Goal: Find specific page/section: Find specific page/section

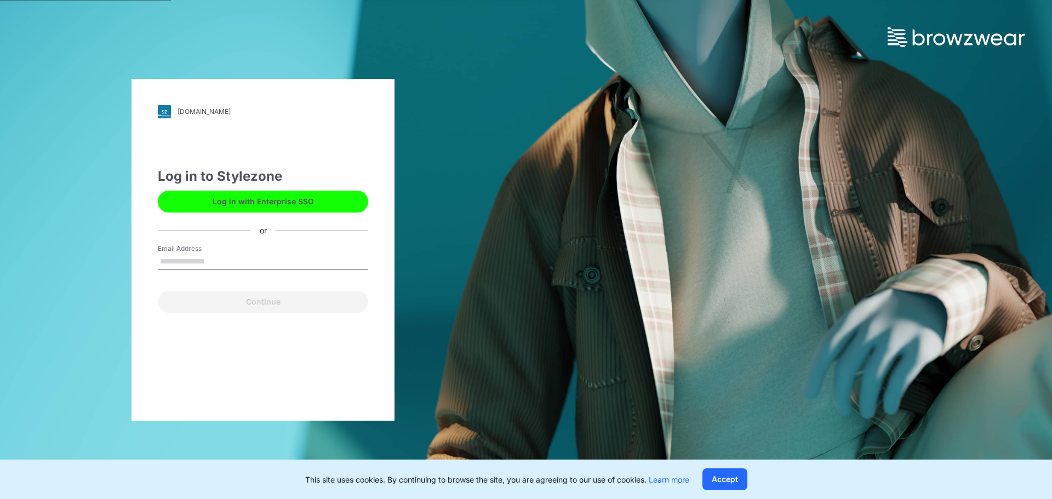
click at [225, 258] on input "Email Address" at bounding box center [263, 262] width 210 height 16
type input "**********"
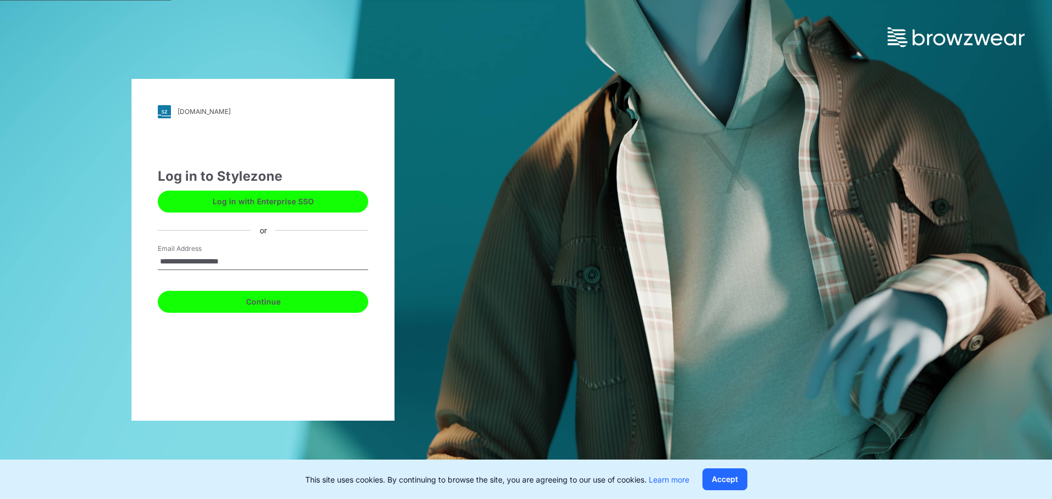
click at [264, 301] on button "Continue" at bounding box center [263, 302] width 210 height 22
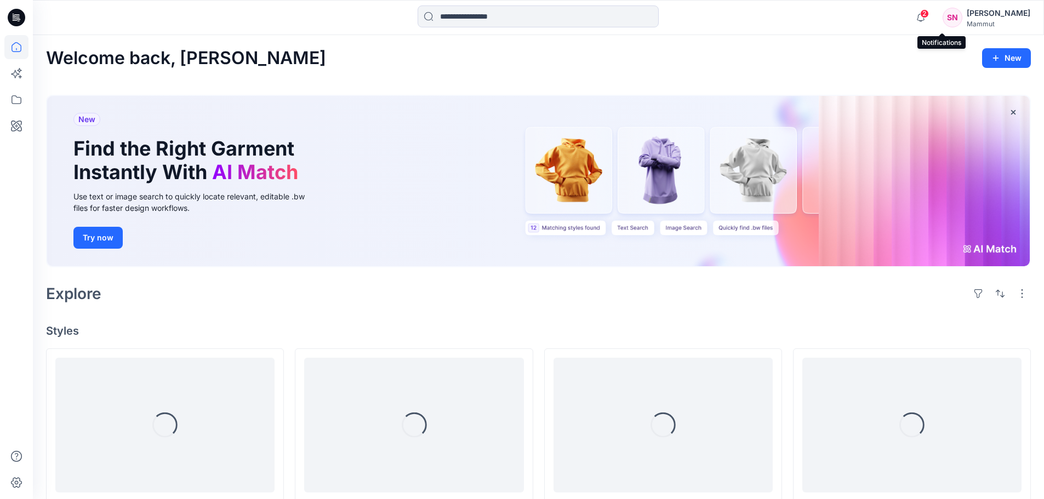
click at [929, 15] on span "2" at bounding box center [924, 13] width 9 height 9
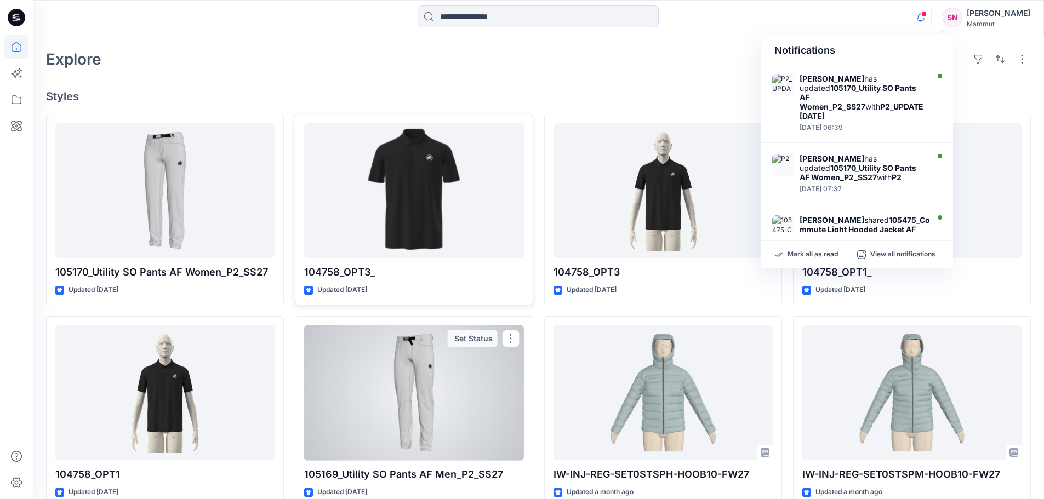
scroll to position [219, 0]
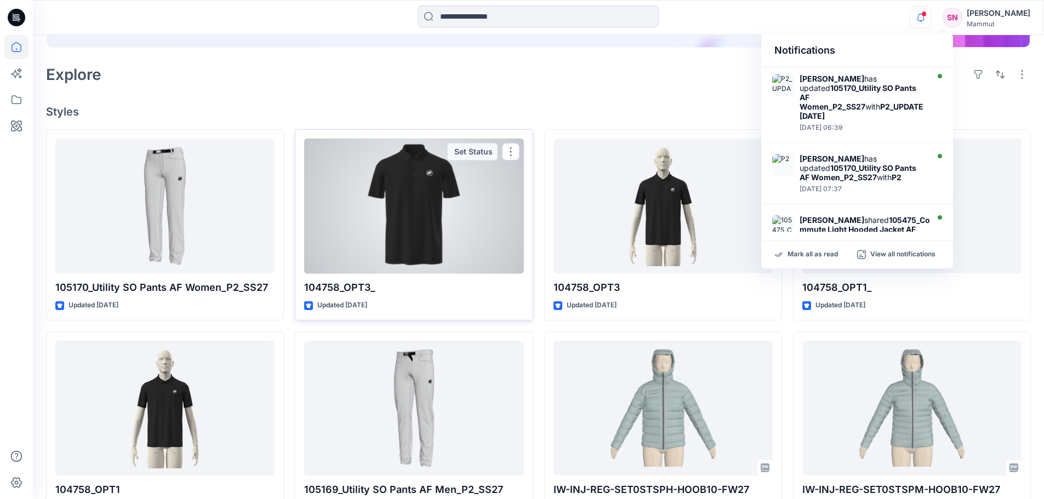
click at [409, 208] on div at bounding box center [413, 206] width 219 height 135
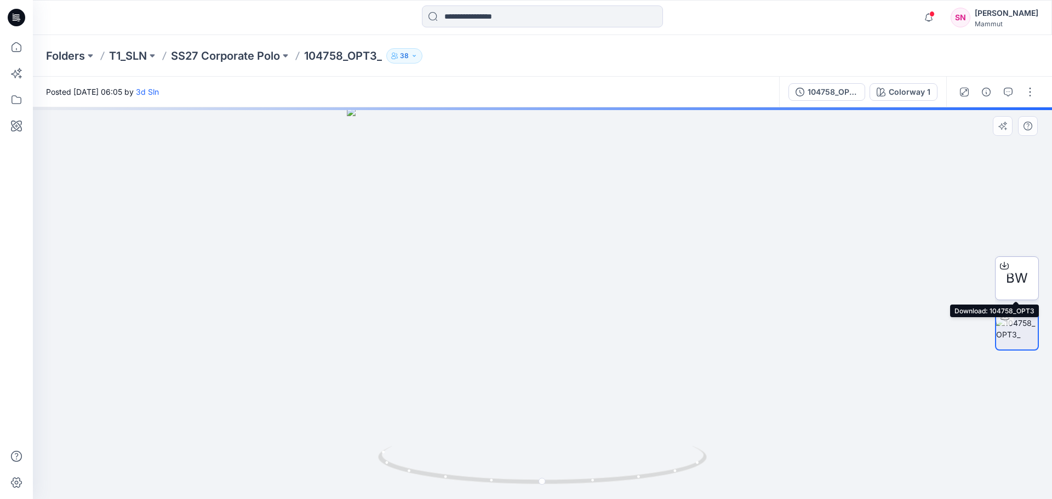
click at [1007, 269] on icon at bounding box center [1004, 266] width 9 height 6
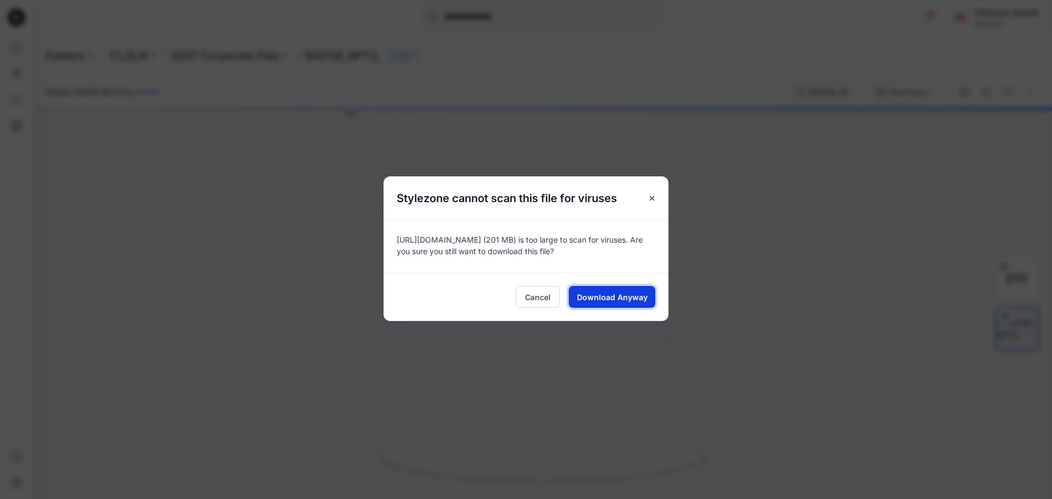
click at [614, 297] on span "Download Anyway" at bounding box center [612, 298] width 71 height 12
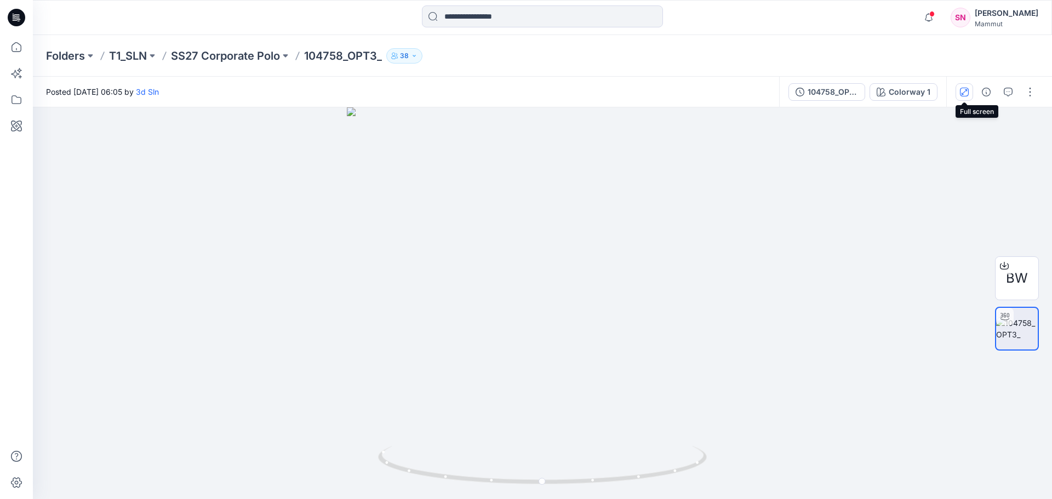
click at [967, 90] on icon "button" at bounding box center [964, 91] width 5 height 5
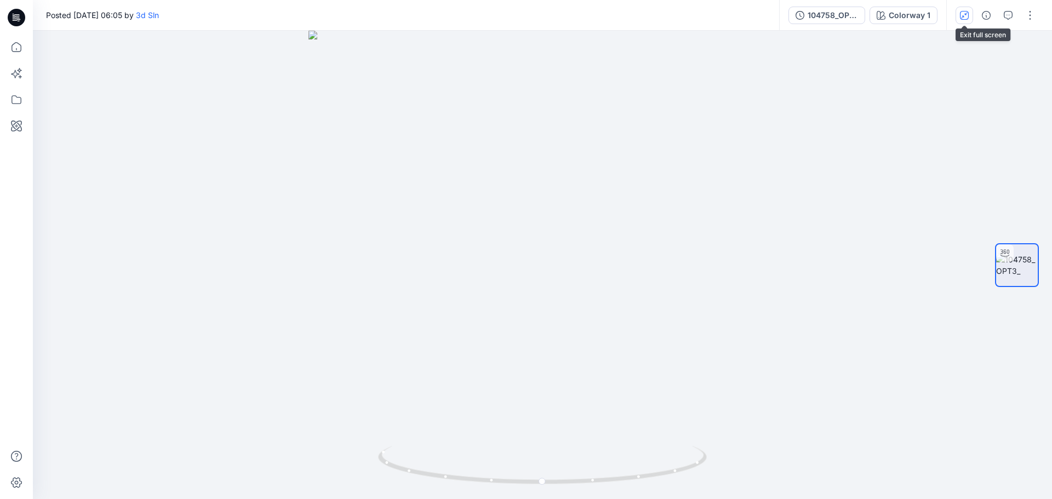
click at [965, 20] on button "button" at bounding box center [965, 16] width 18 height 18
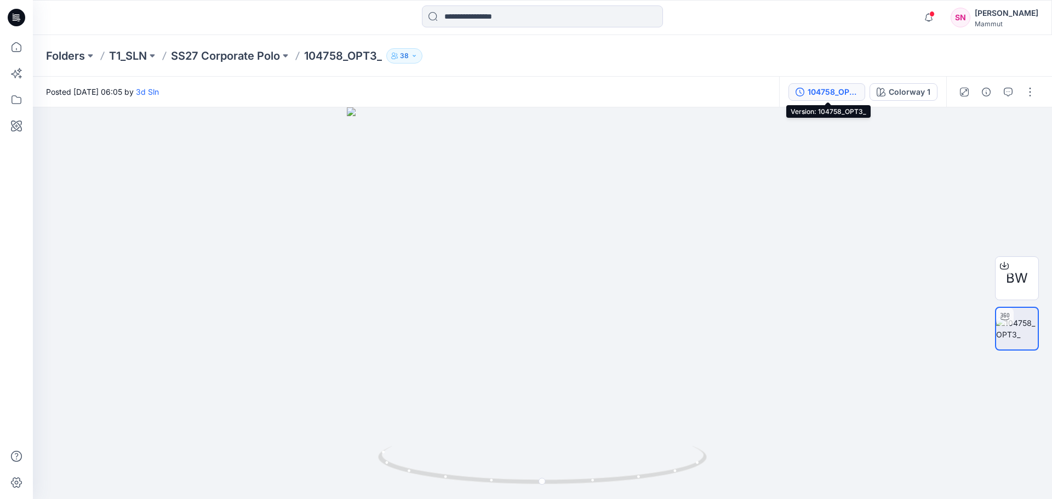
click at [835, 95] on div "104758_OPT3_" at bounding box center [833, 92] width 50 height 12
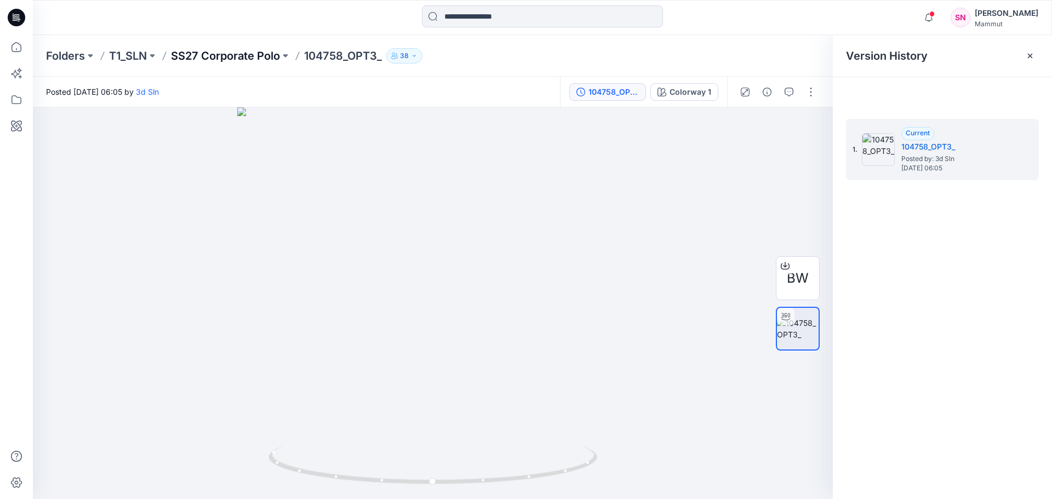
click at [244, 55] on p "SS27 Corporate Polo" at bounding box center [225, 55] width 109 height 15
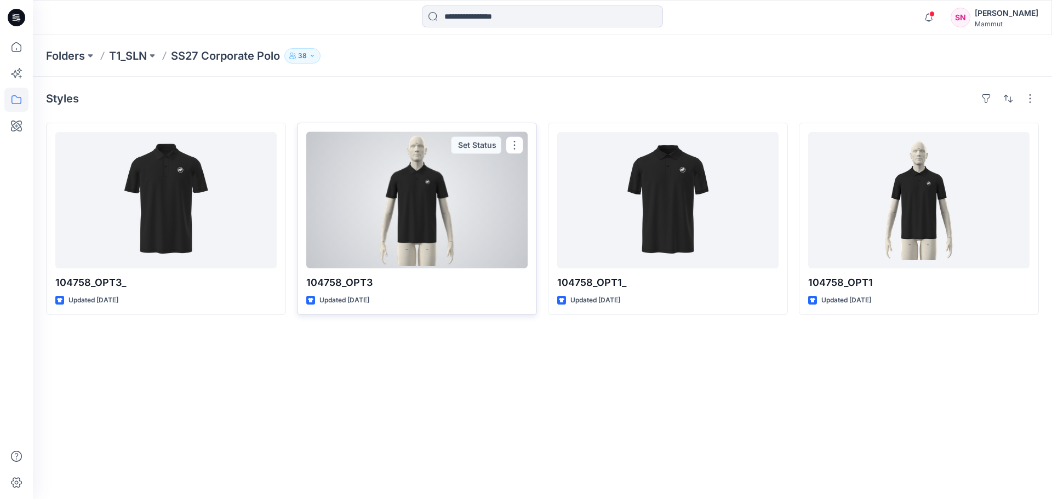
click at [351, 280] on p "104758_OPT3" at bounding box center [416, 282] width 221 height 15
click at [382, 250] on div at bounding box center [416, 200] width 221 height 136
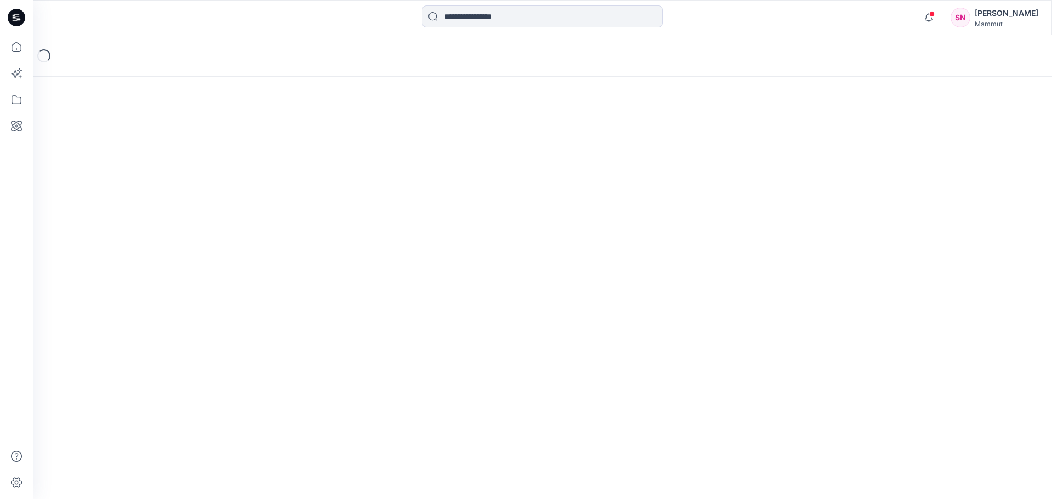
click at [382, 250] on div "Loading..." at bounding box center [543, 267] width 1020 height 464
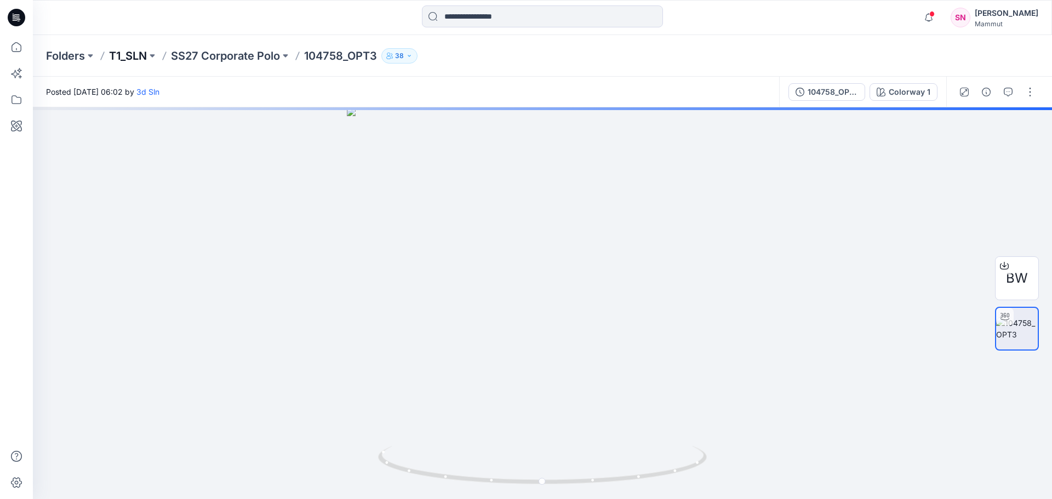
click at [140, 58] on p "T1_SLN" at bounding box center [128, 55] width 38 height 15
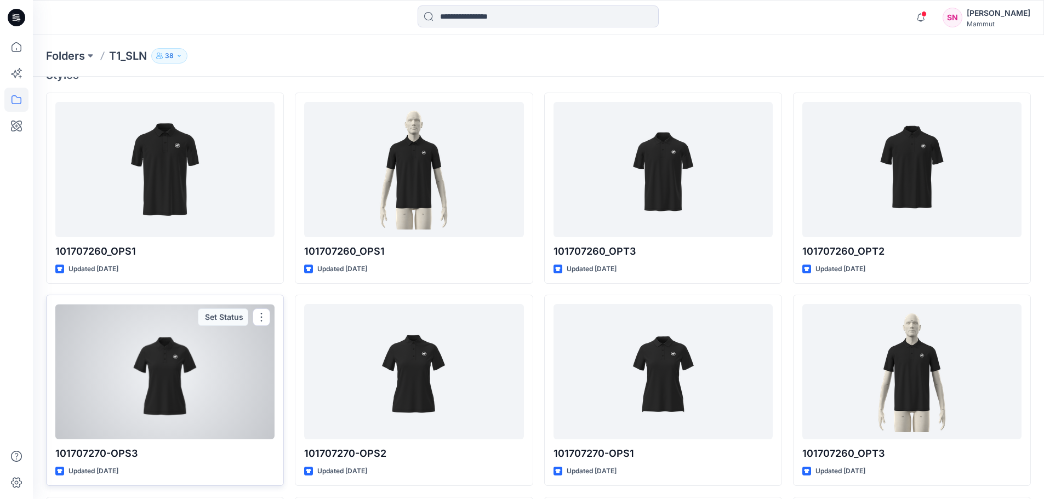
scroll to position [110, 0]
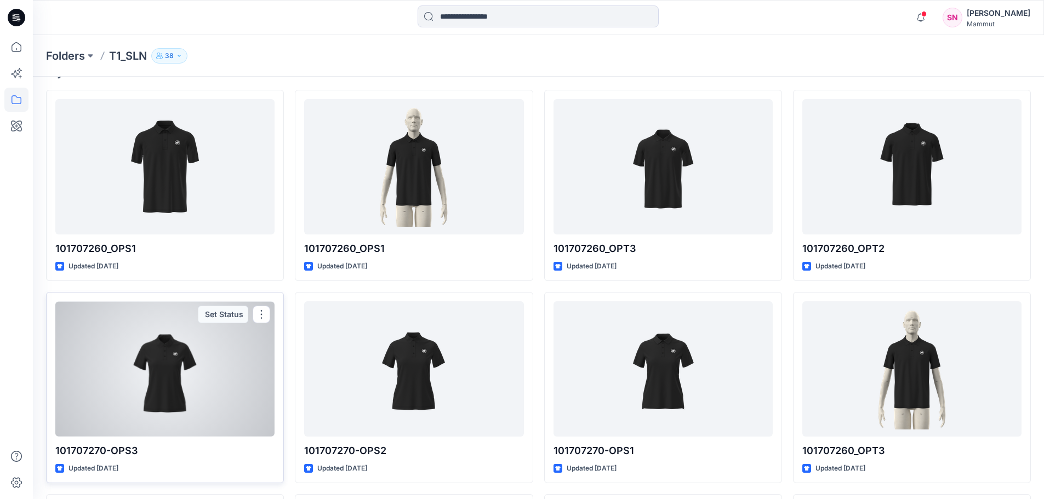
click at [173, 395] on div at bounding box center [164, 368] width 219 height 135
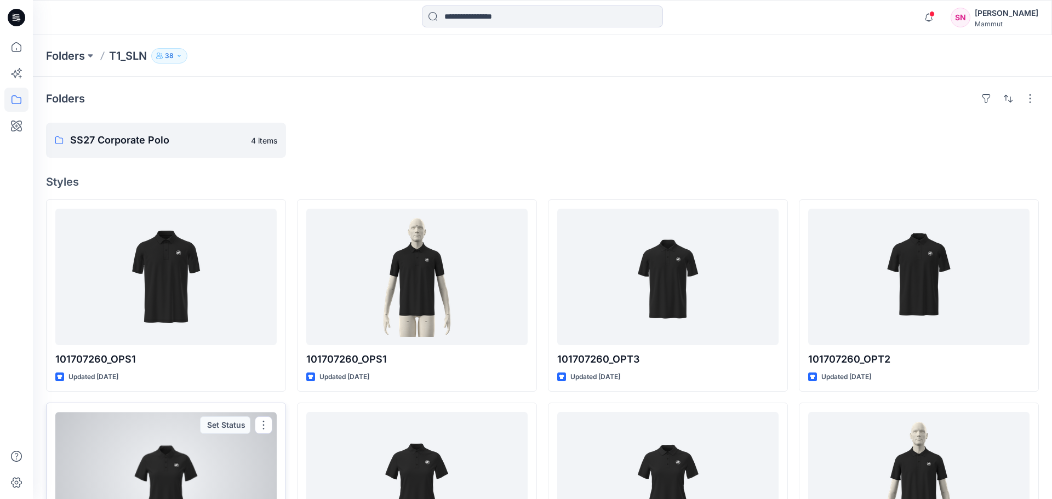
click at [173, 395] on div "Folders T1_SLN 38 Folders SS27 Corporate Polo 4 items Styles 101707260_OPS1 Upd…" at bounding box center [543, 423] width 1020 height 777
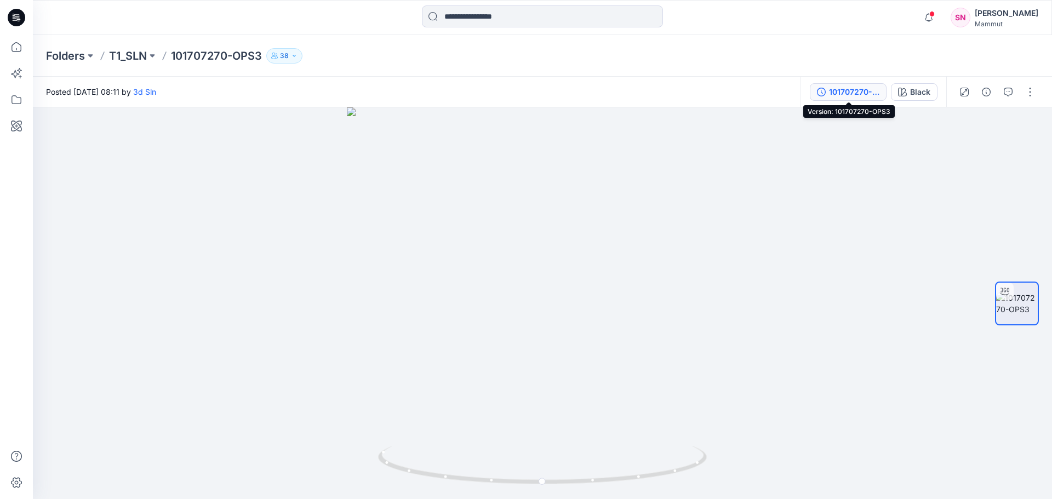
click at [859, 91] on div "101707270-OPS3" at bounding box center [854, 92] width 50 height 12
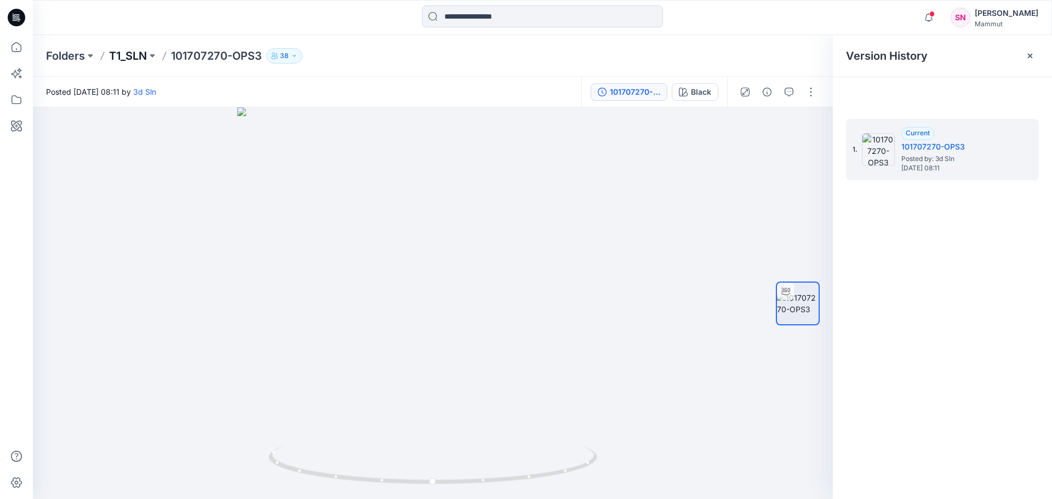
click at [142, 53] on p "T1_SLN" at bounding box center [128, 55] width 38 height 15
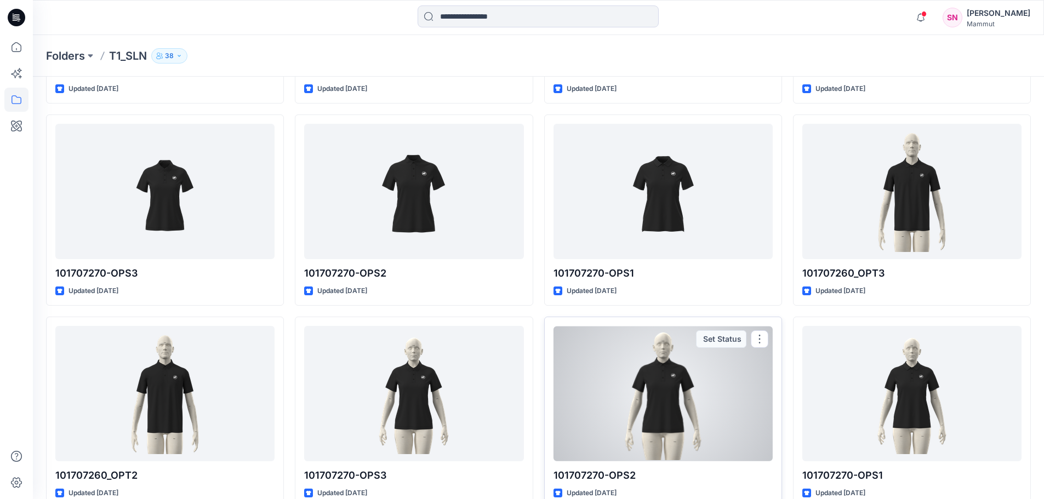
scroll to position [310, 0]
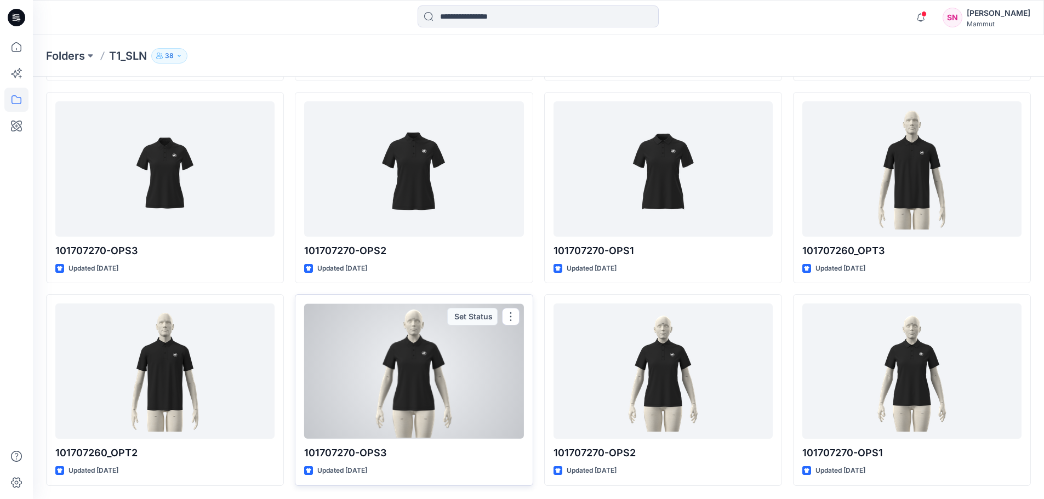
click at [420, 378] on div at bounding box center [413, 371] width 219 height 135
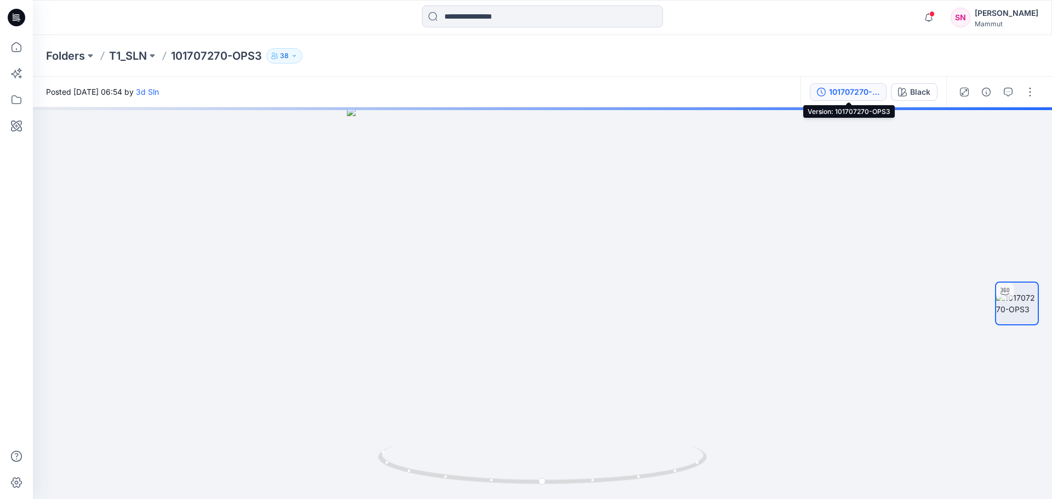
click at [861, 95] on div "101707270-OPS3" at bounding box center [854, 92] width 50 height 12
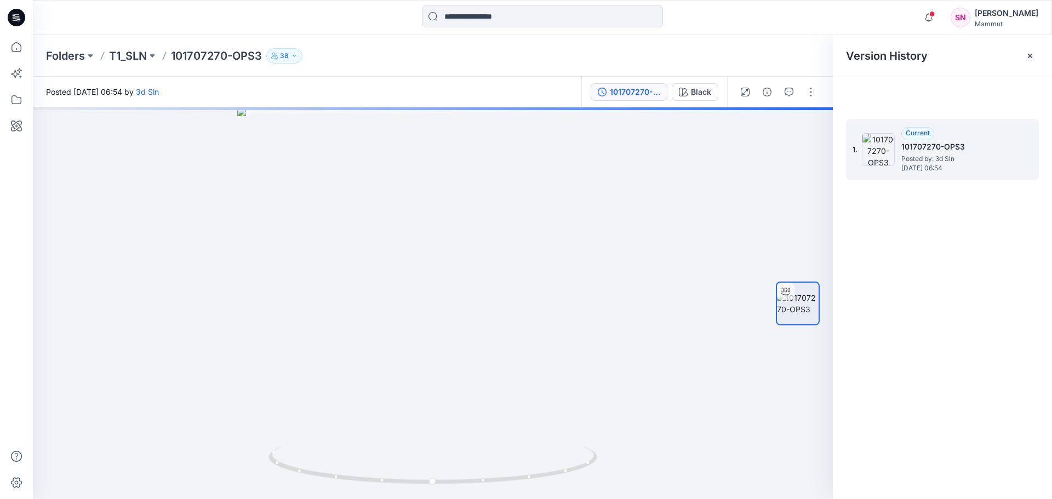
click at [1010, 149] on h5 "101707270-OPS3" at bounding box center [957, 146] width 110 height 13
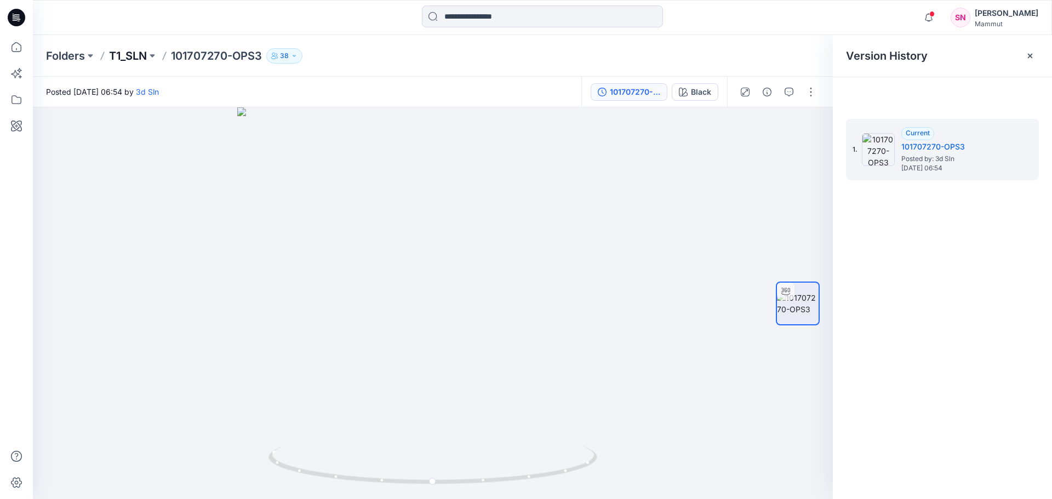
click at [132, 56] on p "T1_SLN" at bounding box center [128, 55] width 38 height 15
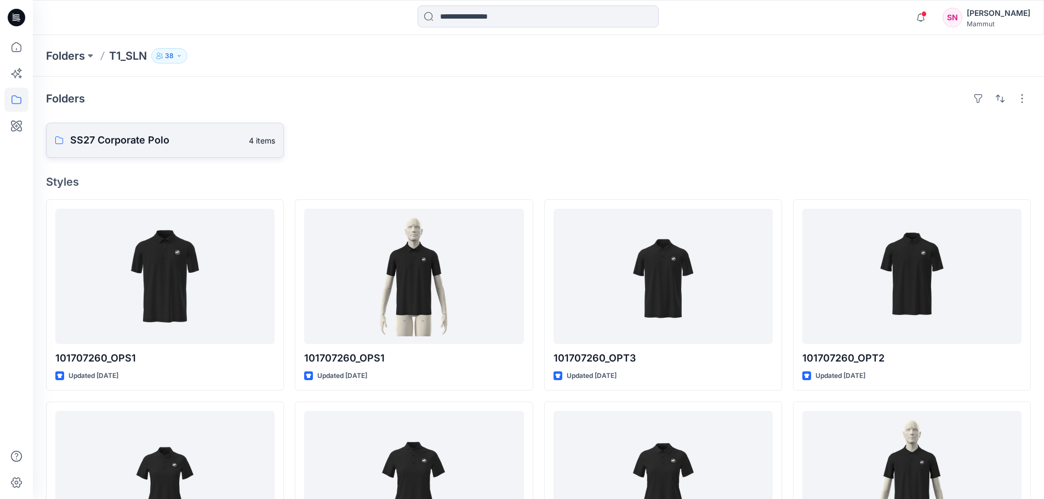
click at [168, 147] on p "SS27 Corporate Polo" at bounding box center [156, 140] width 172 height 15
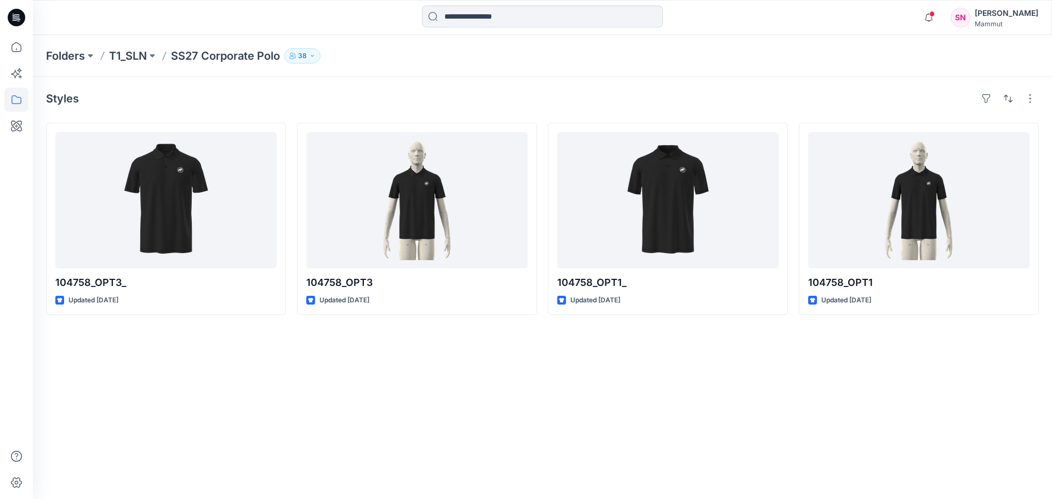
click at [242, 55] on p "SS27 Corporate Polo" at bounding box center [225, 55] width 109 height 15
click at [136, 58] on p "T1_SLN" at bounding box center [128, 55] width 38 height 15
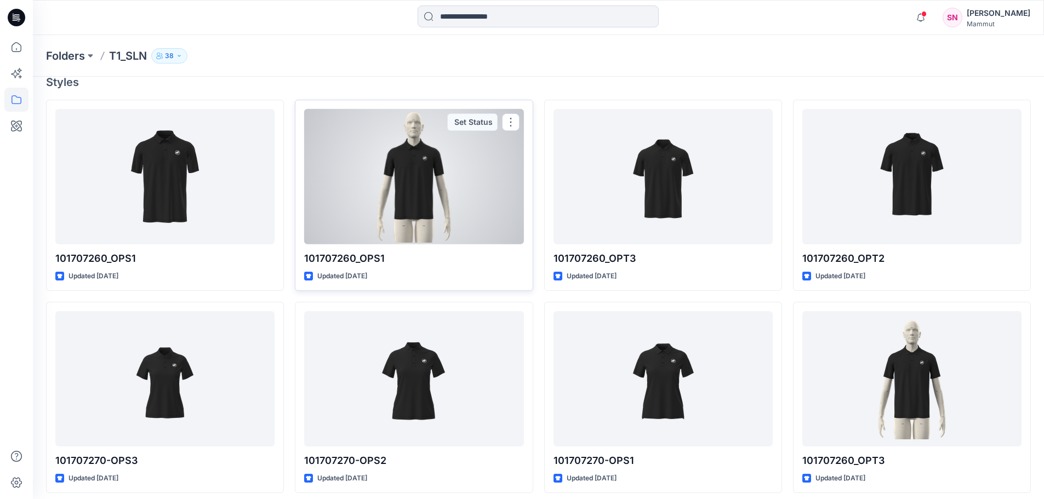
scroll to position [110, 0]
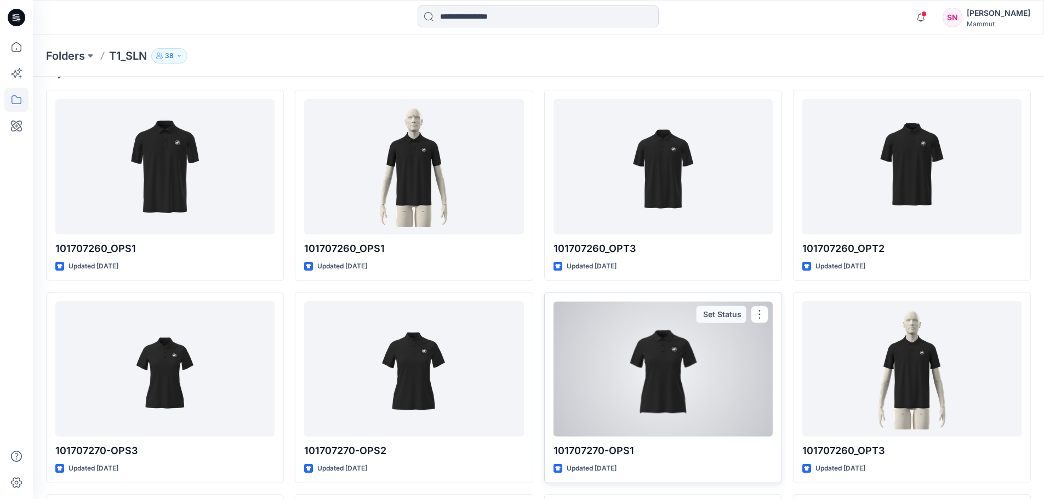
click at [624, 451] on p "101707270-OPS1" at bounding box center [663, 450] width 219 height 15
click at [642, 407] on div at bounding box center [663, 368] width 219 height 135
